Goal: Information Seeking & Learning: Learn about a topic

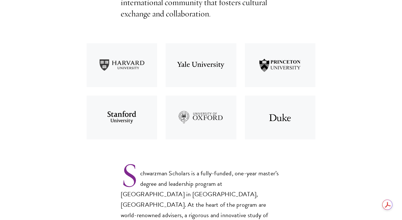
scroll to position [238, 0]
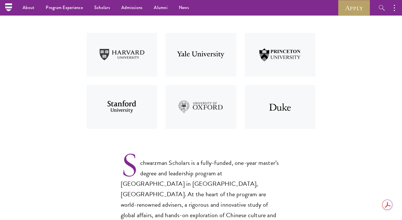
click at [132, 92] on img at bounding box center [121, 107] width 79 height 52
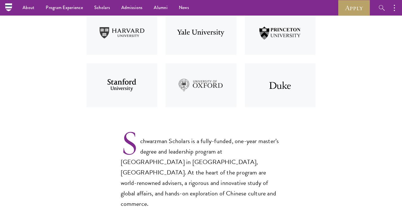
scroll to position [255, 0]
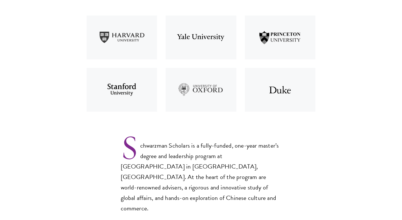
click at [128, 97] on img at bounding box center [121, 90] width 79 height 52
click at [123, 30] on img at bounding box center [121, 37] width 79 height 52
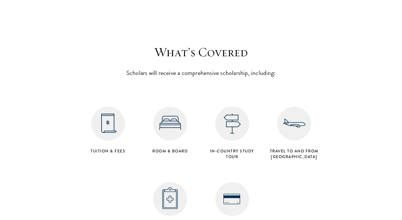
scroll to position [2266, 0]
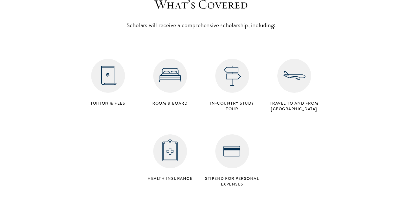
click at [181, 65] on img at bounding box center [170, 76] width 34 height 34
click at [224, 69] on img at bounding box center [232, 76] width 34 height 34
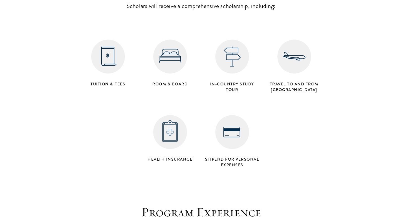
click at [232, 127] on img at bounding box center [232, 132] width 34 height 34
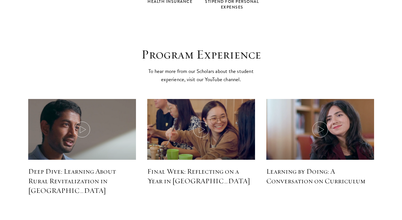
scroll to position [2494, 0]
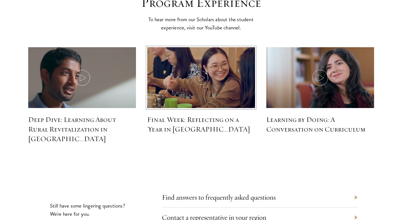
click at [201, 70] on icon at bounding box center [201, 78] width 16 height 16
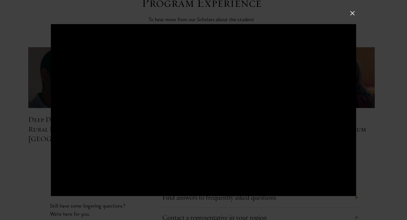
click at [352, 14] on button at bounding box center [351, 13] width 7 height 7
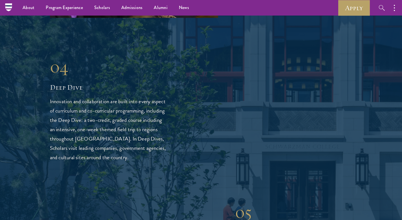
scroll to position [1268, 0]
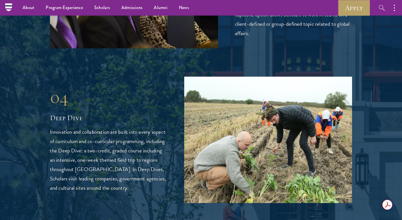
click at [140, 155] on p "Innovation and collaboration are built into every aspect of curriculum and co-c…" at bounding box center [108, 159] width 117 height 65
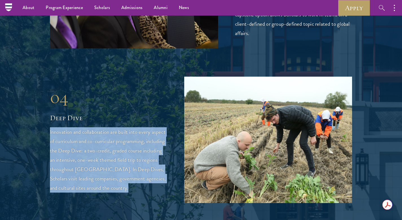
click at [130, 169] on p "Innovation and collaboration are built into every aspect of curriculum and co-c…" at bounding box center [108, 159] width 117 height 65
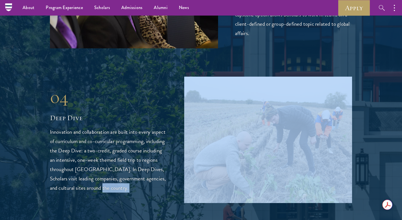
drag, startPoint x: 130, startPoint y: 169, endPoint x: 43, endPoint y: 111, distance: 104.3
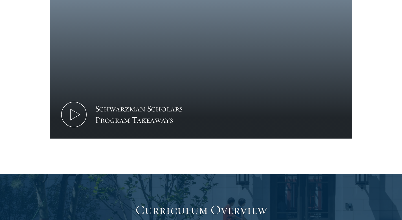
scroll to position [769, 0]
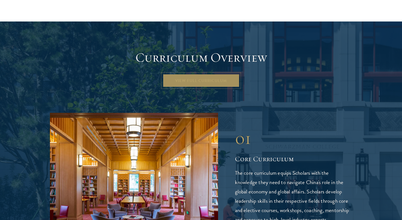
click at [166, 74] on link "View Full Curriculum" at bounding box center [201, 81] width 77 height 14
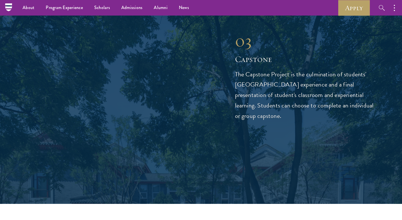
scroll to position [1910, 0]
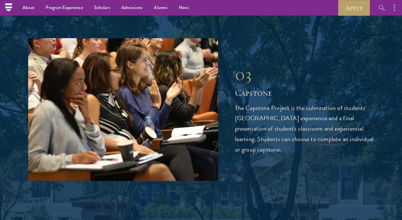
drag, startPoint x: 277, startPoint y: 127, endPoint x: 252, endPoint y: 137, distance: 26.9
click at [252, 137] on div "03 Capstone 03 Capstone The Capstone Project is the culmination of students' [G…" at bounding box center [201, 109] width 346 height 142
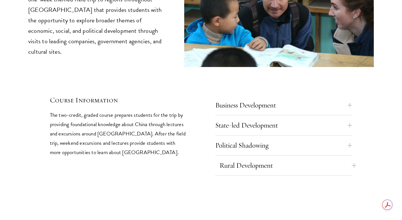
scroll to position [2349, 0]
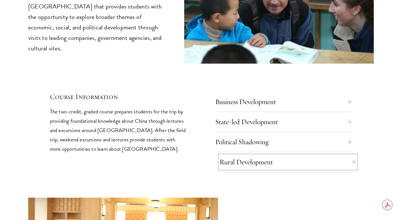
click at [346, 155] on button "Rural Development" at bounding box center [288, 162] width 137 height 14
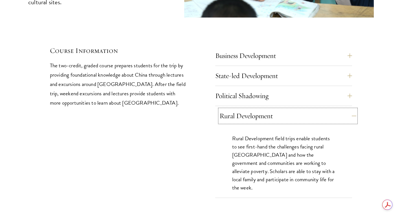
scroll to position [2395, 0]
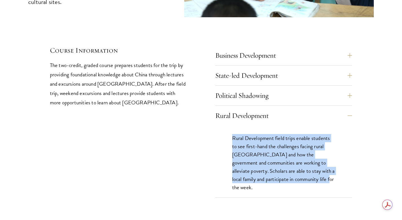
drag, startPoint x: 329, startPoint y: 157, endPoint x: 230, endPoint y: 111, distance: 109.3
click at [230, 125] on div "Rural Development field trips enable students to see first-hand the challenges …" at bounding box center [283, 165] width 137 height 80
click at [242, 89] on button "Political Shadowing" at bounding box center [288, 96] width 137 height 14
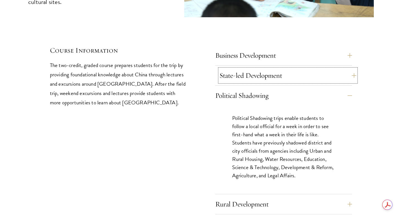
click at [240, 69] on button "State-led Development" at bounding box center [288, 76] width 137 height 14
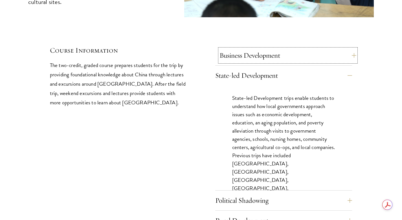
click at [238, 49] on button "Business Development" at bounding box center [288, 56] width 137 height 14
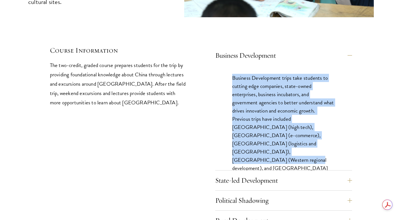
drag, startPoint x: 292, startPoint y: 139, endPoint x: 215, endPoint y: 55, distance: 114.1
click at [215, 65] on div "Business Development trips take students to cutting edge companies, state-owned…" at bounding box center [283, 129] width 137 height 129
drag, startPoint x: 215, startPoint y: 55, endPoint x: 307, endPoint y: 123, distance: 114.1
click at [307, 123] on div "Business Development trips take students to cutting edge companies, state-owned…" at bounding box center [283, 129] width 137 height 129
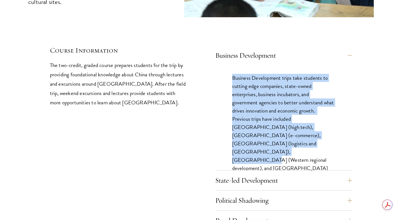
click at [307, 123] on p "Business Development trips take students to cutting edge companies, state-owned…" at bounding box center [283, 127] width 103 height 107
drag, startPoint x: 309, startPoint y: 128, endPoint x: 216, endPoint y: 52, distance: 121.2
click at [216, 65] on div "Business Development trips take students to cutting edge companies, state-owned…" at bounding box center [283, 129] width 137 height 129
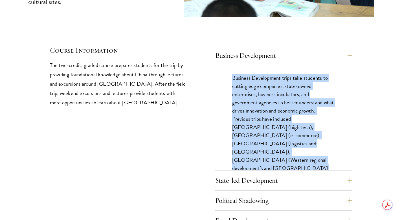
drag, startPoint x: 216, startPoint y: 52, endPoint x: 296, endPoint y: 128, distance: 111.0
click at [296, 128] on div "Business Development trips take students to cutting edge companies, state-owned…" at bounding box center [283, 129] width 137 height 129
click at [296, 128] on p "Business Development trips take students to cutting edge companies, state-owned…" at bounding box center [283, 127] width 103 height 107
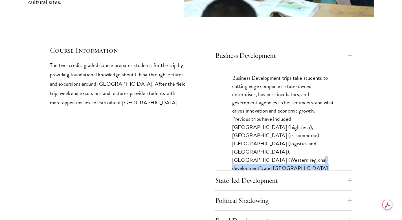
click at [296, 128] on p "Business Development trips take students to cutting edge companies, state-owned…" at bounding box center [283, 127] width 103 height 107
click at [294, 173] on button "State-led Development" at bounding box center [288, 180] width 137 height 14
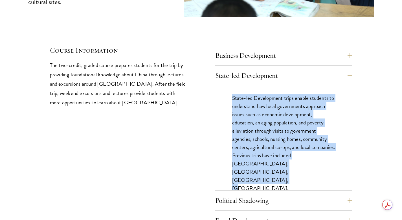
drag, startPoint x: 284, startPoint y: 148, endPoint x: 226, endPoint y: 76, distance: 93.3
click at [226, 85] on div "State-led Development trips enable students to understand how local governments…" at bounding box center [283, 153] width 137 height 137
click at [247, 193] on button "Political Shadowing" at bounding box center [288, 200] width 137 height 14
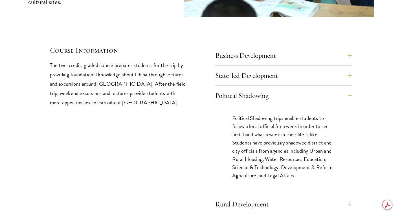
click at [251, 197] on div "Rural Development Rural Development field trips enable students to see first-ha…" at bounding box center [283, 205] width 137 height 17
click at [249, 197] on button "Rural Development" at bounding box center [288, 204] width 137 height 14
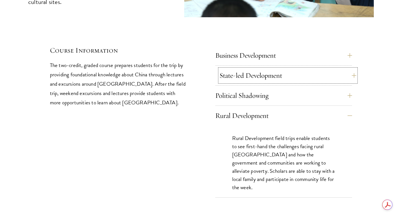
click at [243, 69] on button "State-led Development" at bounding box center [288, 76] width 137 height 14
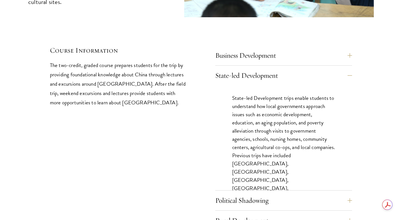
click at [265, 138] on p "State-led Development trips enable students to understand how local governments…" at bounding box center [283, 151] width 103 height 115
click at [264, 147] on p "State-led Development trips enable students to understand how local governments…" at bounding box center [283, 151] width 103 height 115
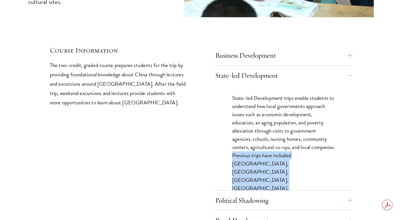
drag, startPoint x: 264, startPoint y: 147, endPoint x: 260, endPoint y: 134, distance: 13.6
click at [260, 134] on p "State-led Development trips enable students to understand how local governments…" at bounding box center [283, 151] width 103 height 115
drag, startPoint x: 257, startPoint y: 134, endPoint x: 253, endPoint y: 150, distance: 17.0
click at [253, 150] on p "State-led Development trips enable students to understand how local governments…" at bounding box center [283, 151] width 103 height 115
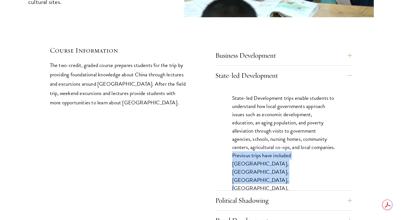
click at [253, 150] on p "State-led Development trips enable students to understand how local governments…" at bounding box center [283, 151] width 103 height 115
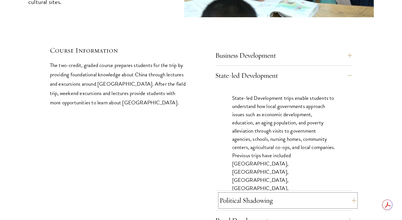
click at [260, 193] on button "Political Shadowing" at bounding box center [288, 200] width 137 height 14
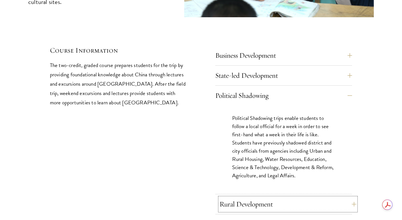
click at [260, 197] on button "Rural Development" at bounding box center [288, 204] width 137 height 14
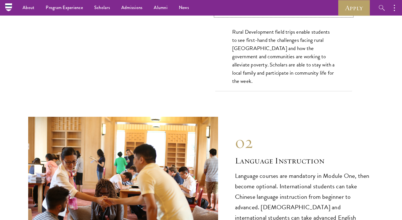
scroll to position [2347, 0]
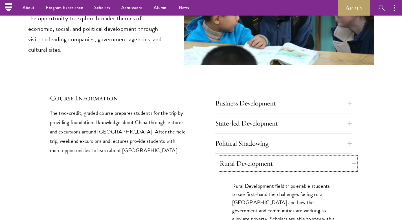
click at [251, 156] on button "Rural Development" at bounding box center [288, 163] width 137 height 14
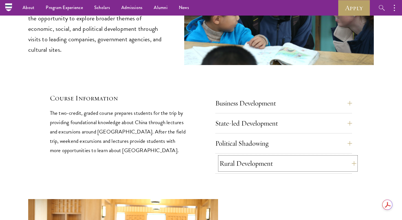
click at [251, 156] on button "Rural Development" at bounding box center [288, 163] width 137 height 14
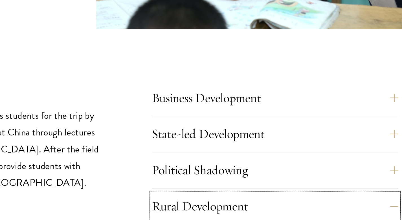
scroll to position [2345, 0]
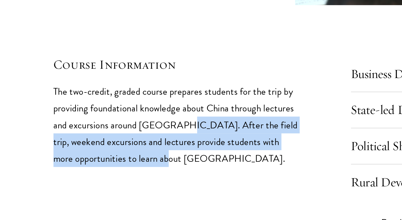
drag, startPoint x: 155, startPoint y: 143, endPoint x: 116, endPoint y: 114, distance: 48.6
click at [116, 114] on div "Course Information The two-credit, graded course prepares students for the trip…" at bounding box center [118, 172] width 137 height 152
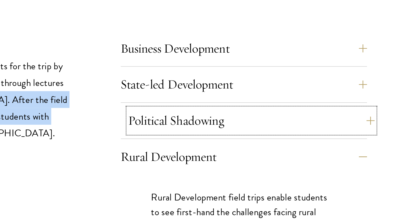
click at [244, 139] on button "Political Shadowing" at bounding box center [288, 146] width 137 height 14
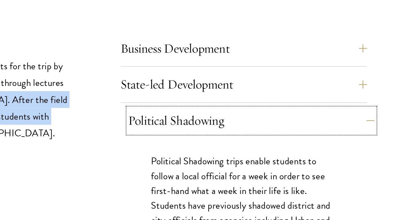
click at [244, 139] on button "Political Shadowing" at bounding box center [288, 146] width 137 height 14
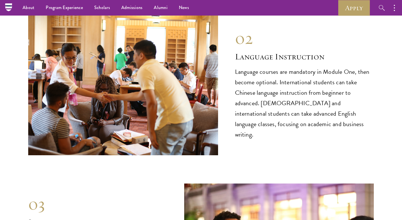
scroll to position [2532, 0]
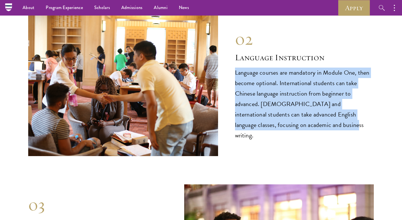
drag, startPoint x: 355, startPoint y: 115, endPoint x: 234, endPoint y: 52, distance: 136.4
click at [234, 52] on div "02 Language Instruction 02 Language Instruction Language courses are mandatory …" at bounding box center [201, 85] width 346 height 142
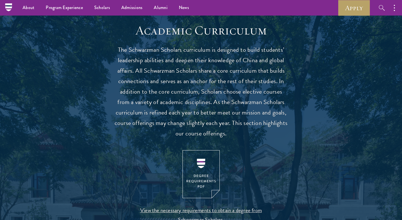
scroll to position [483, 0]
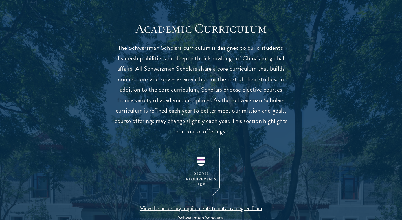
click at [201, 145] on header "Academic Curriculum The Schwarzman Scholars curriculum is designed to build stu…" at bounding box center [201, 130] width 175 height 219
click at [200, 160] on img at bounding box center [201, 172] width 37 height 48
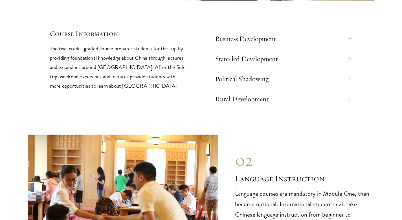
scroll to position [2363, 0]
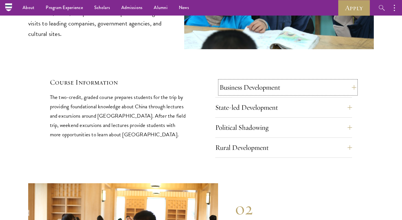
click at [247, 80] on button "Business Development" at bounding box center [288, 87] width 137 height 14
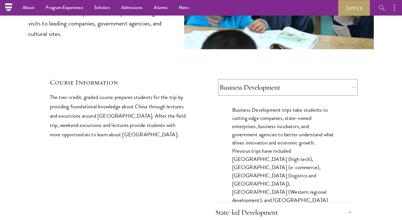
click at [247, 80] on button "Business Development" at bounding box center [288, 87] width 137 height 14
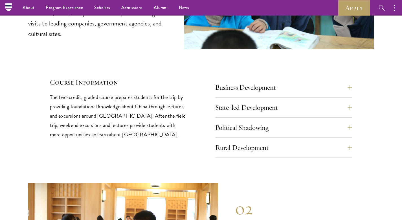
click at [257, 101] on div "State-led Development State-led Development trips enable students to understand…" at bounding box center [283, 109] width 137 height 17
click at [256, 101] on button "State-led Development" at bounding box center [288, 108] width 137 height 14
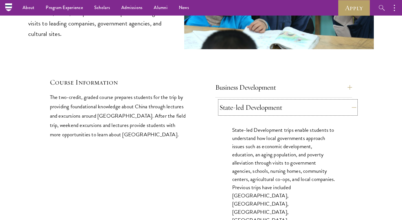
click at [256, 101] on button "State-led Development" at bounding box center [288, 108] width 137 height 14
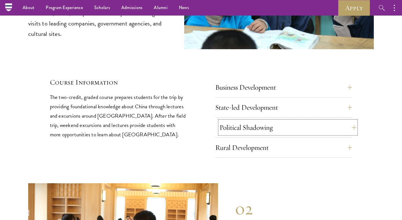
click at [257, 121] on button "Political Shadowing" at bounding box center [288, 128] width 137 height 14
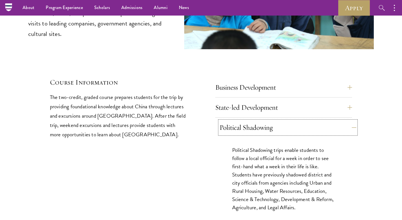
click at [257, 121] on button "Political Shadowing" at bounding box center [288, 128] width 137 height 14
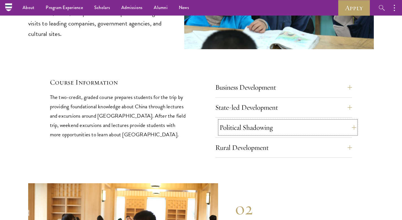
click at [251, 121] on button "Political Shadowing" at bounding box center [288, 128] width 137 height 14
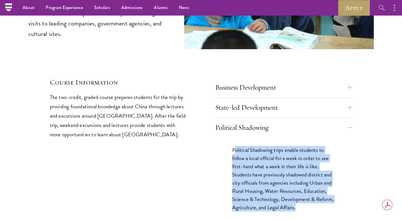
drag, startPoint x: 234, startPoint y: 128, endPoint x: 339, endPoint y: 182, distance: 117.9
click at [339, 182] on div "Political Shadowing trips enable students to follow a local official for a week…" at bounding box center [283, 181] width 137 height 88
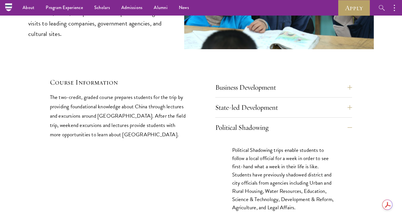
drag, startPoint x: 339, startPoint y: 182, endPoint x: 304, endPoint y: 182, distance: 34.4
click at [304, 182] on div "Political Shadowing trips enable students to follow a local official for a week…" at bounding box center [283, 181] width 137 height 88
click at [304, 182] on p "Political Shadowing trips enable students to follow a local official for a week…" at bounding box center [283, 179] width 103 height 66
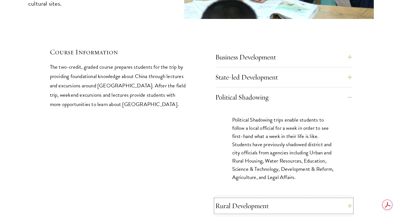
click at [304, 199] on button "Rural Development" at bounding box center [283, 206] width 137 height 14
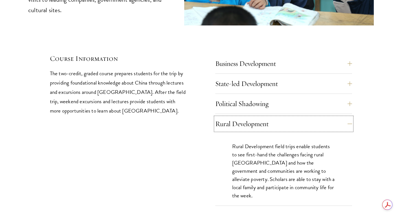
scroll to position [2386, 0]
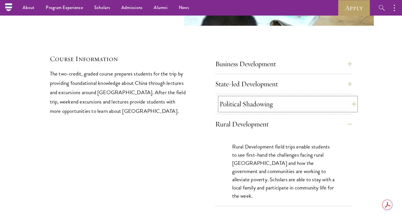
click at [280, 97] on button "Political Shadowing" at bounding box center [288, 104] width 137 height 14
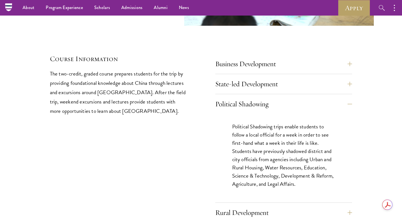
click at [301, 156] on p "Political Shadowing trips enable students to follow a local official for a week…" at bounding box center [283, 155] width 103 height 66
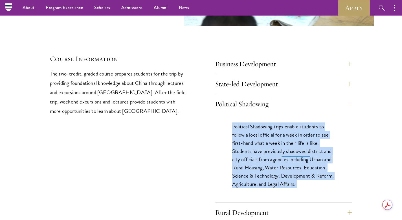
click at [301, 156] on p "Political Shadowing trips enable students to follow a local official for a week…" at bounding box center [283, 155] width 103 height 66
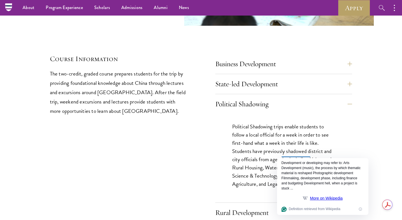
click at [304, 164] on div "Development or developing may refer to: Arts Development (music), the process b…" at bounding box center [323, 175] width 82 height 30
click at [260, 161] on p "Political Shadowing trips enable students to follow a local official for a week…" at bounding box center [283, 155] width 103 height 66
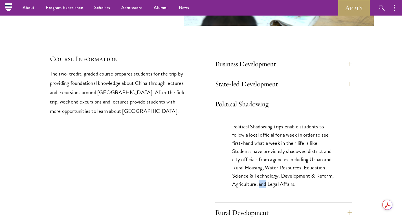
click at [260, 161] on p "Political Shadowing trips enable students to follow a local official for a week…" at bounding box center [283, 155] width 103 height 66
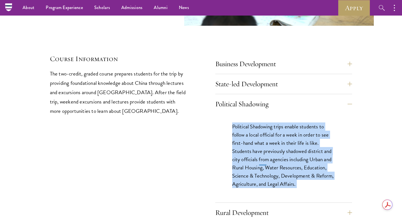
click at [260, 161] on p "Political Shadowing trips enable students to follow a local official for a week…" at bounding box center [283, 155] width 103 height 66
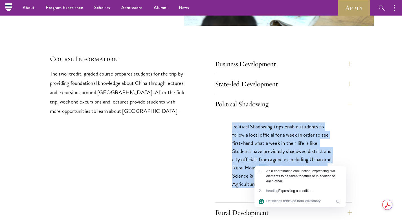
click at [260, 152] on p "Political Shadowing trips enable students to follow a local official for a week…" at bounding box center [283, 155] width 103 height 66
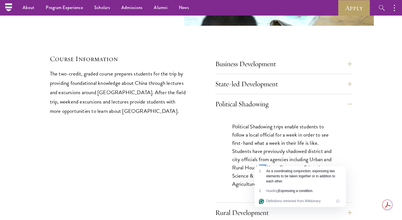
click at [260, 152] on p "Political Shadowing trips enable students to follow a local official for a week…" at bounding box center [283, 155] width 103 height 66
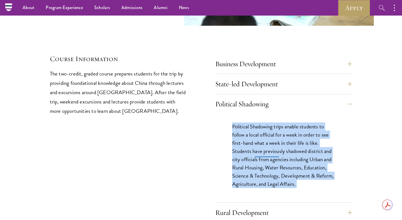
click at [260, 152] on p "Political Shadowing trips enable students to follow a local official for a week…" at bounding box center [283, 155] width 103 height 66
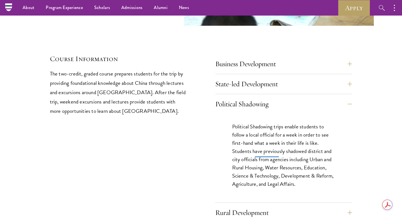
click at [278, 153] on p "Political Shadowing trips enable students to follow a local official for a week…" at bounding box center [283, 155] width 103 height 66
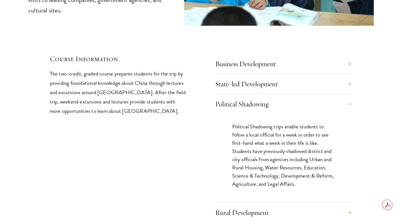
scroll to position [2447, 0]
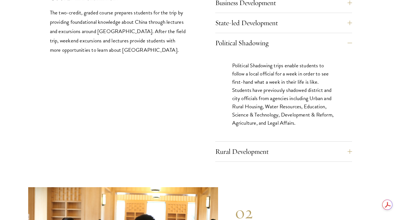
click at [274, 145] on button "Rural Development" at bounding box center [288, 152] width 137 height 14
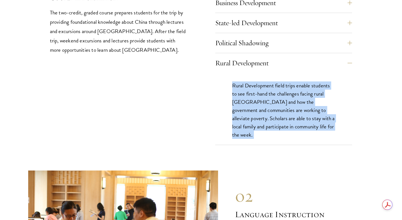
drag, startPoint x: 228, startPoint y: 59, endPoint x: 336, endPoint y: 130, distance: 129.6
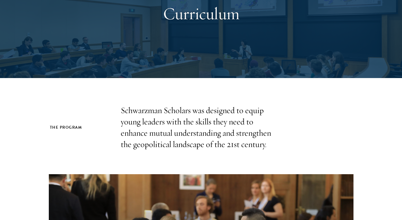
scroll to position [97, 0]
